Goal: Information Seeking & Learning: Learn about a topic

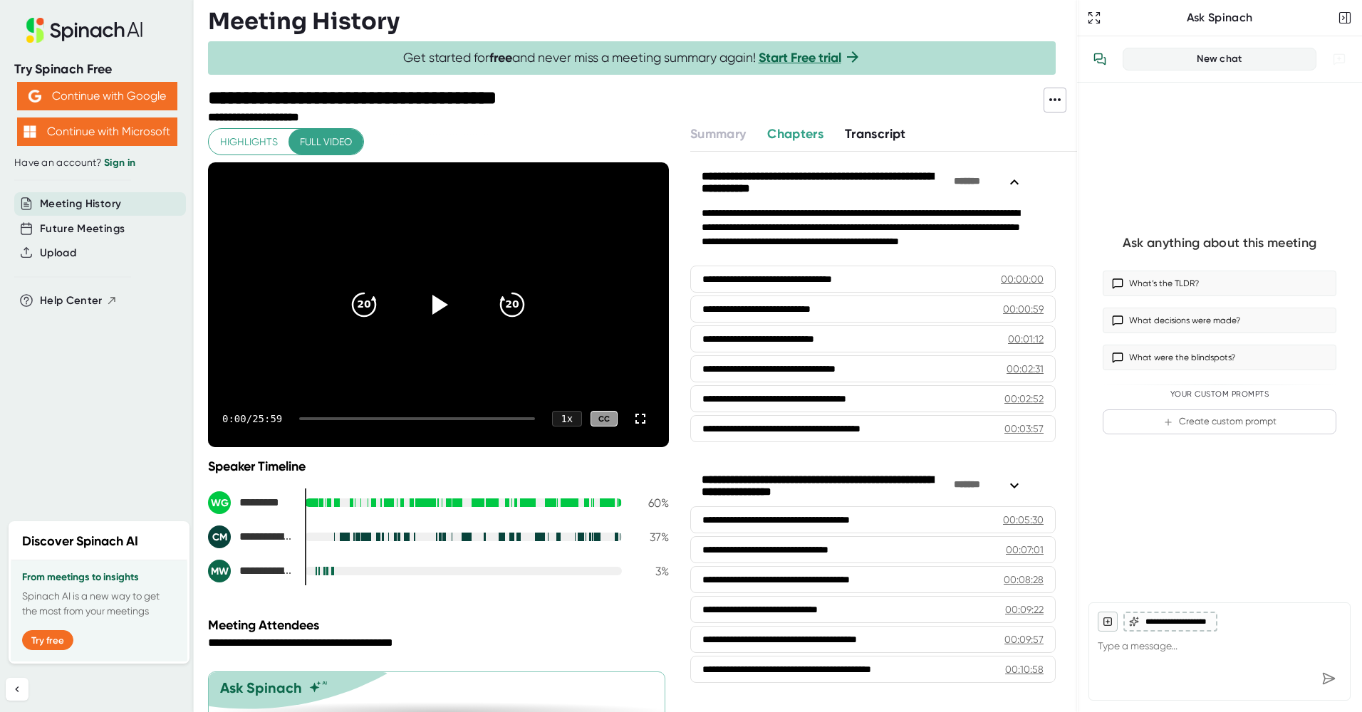
drag, startPoint x: 872, startPoint y: 135, endPoint x: 885, endPoint y: 136, distance: 12.9
click at [872, 135] on span "Transcript" at bounding box center [875, 134] width 61 height 16
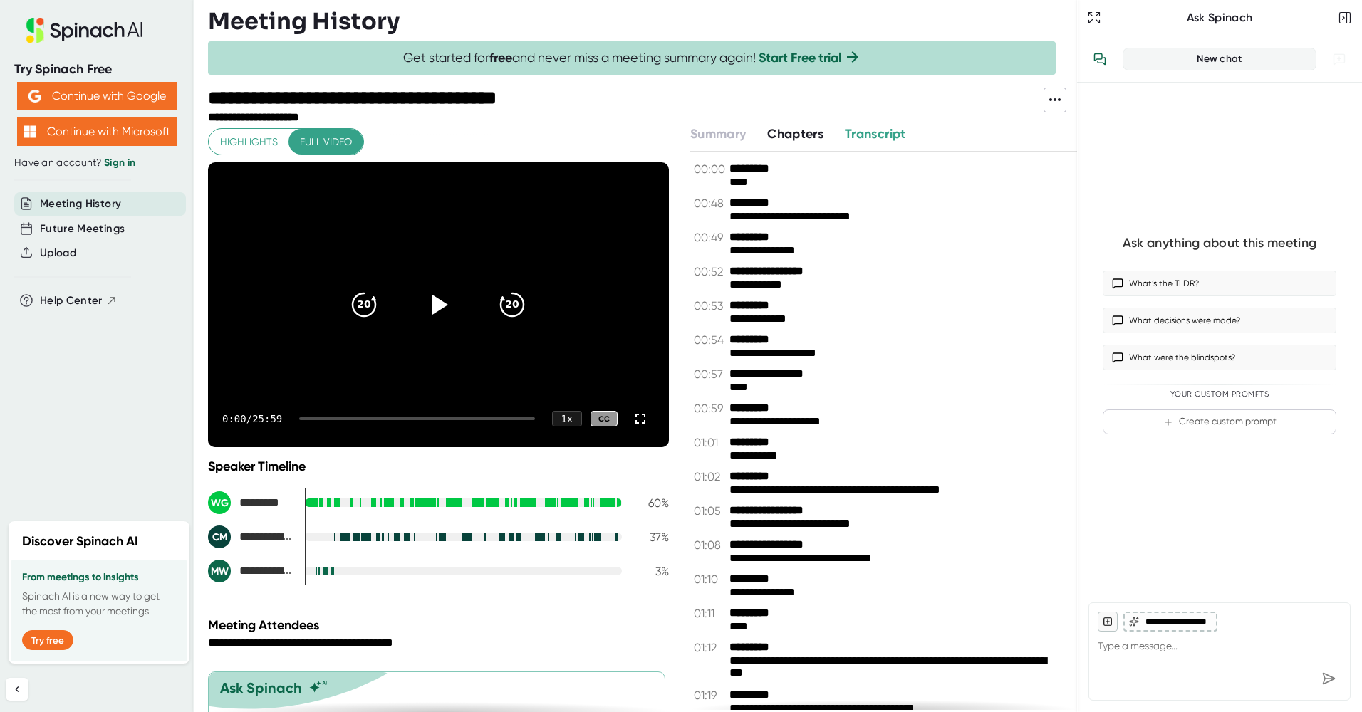
click at [795, 135] on span "Chapters" at bounding box center [795, 134] width 56 height 16
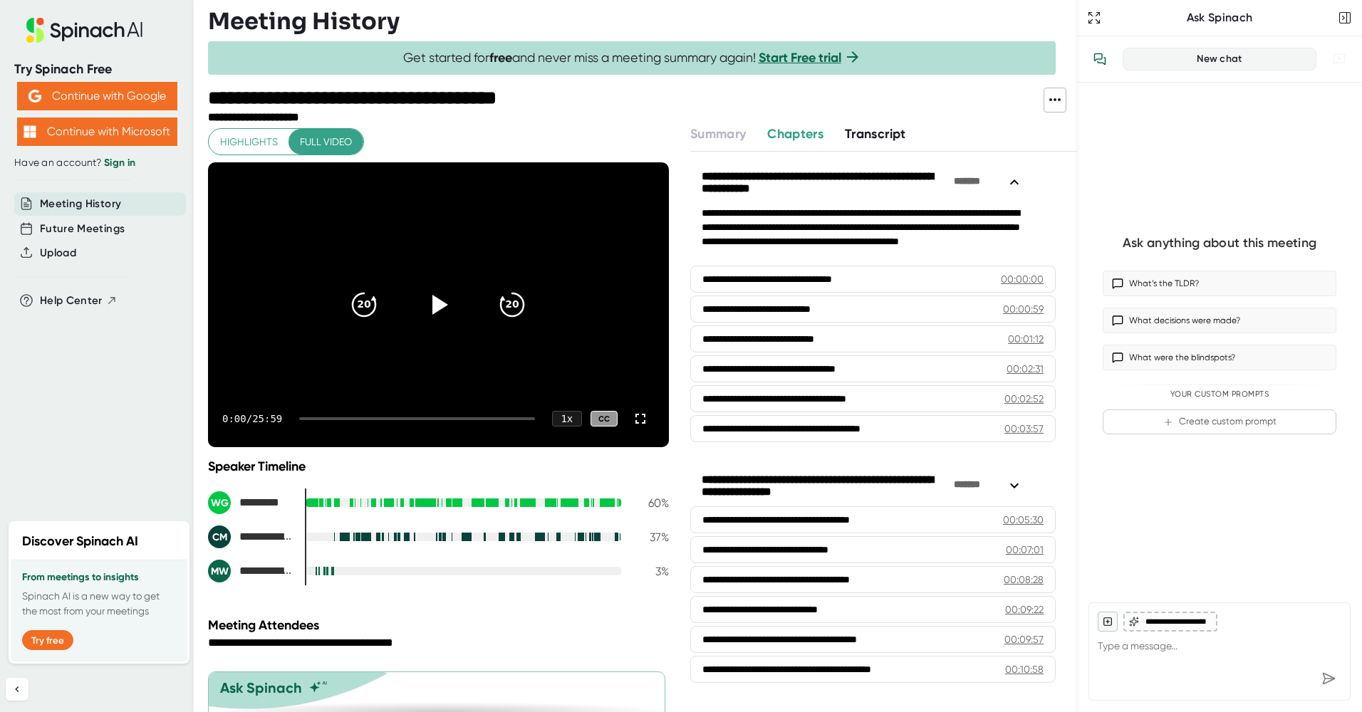
click at [878, 138] on span "Transcript" at bounding box center [875, 134] width 61 height 16
